Goal: Transaction & Acquisition: Purchase product/service

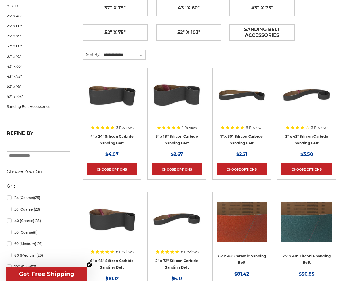
scroll to position [331, 0]
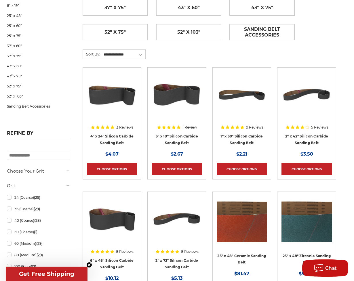
click at [312, 223] on img at bounding box center [307, 219] width 50 height 46
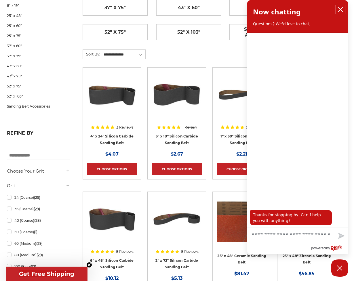
click at [343, 11] on icon "close chatbox" at bounding box center [341, 10] width 6 height 6
